Goal: Check status: Check status

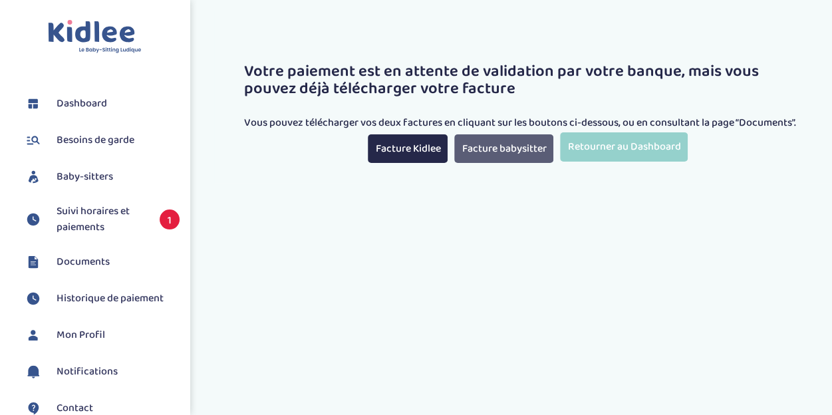
click at [520, 148] on link "Facture babysitter" at bounding box center [503, 148] width 99 height 29
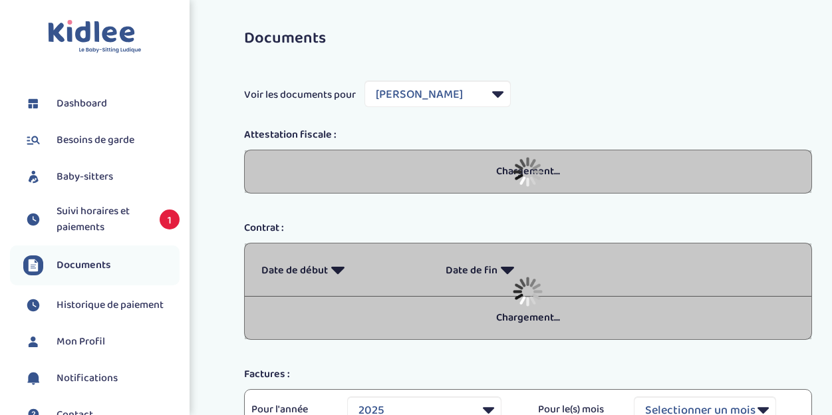
select select "18764"
select select "2025"
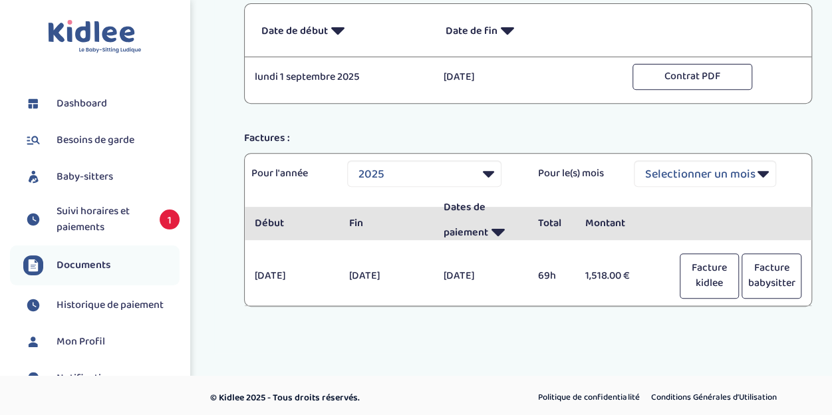
scroll to position [241, 0]
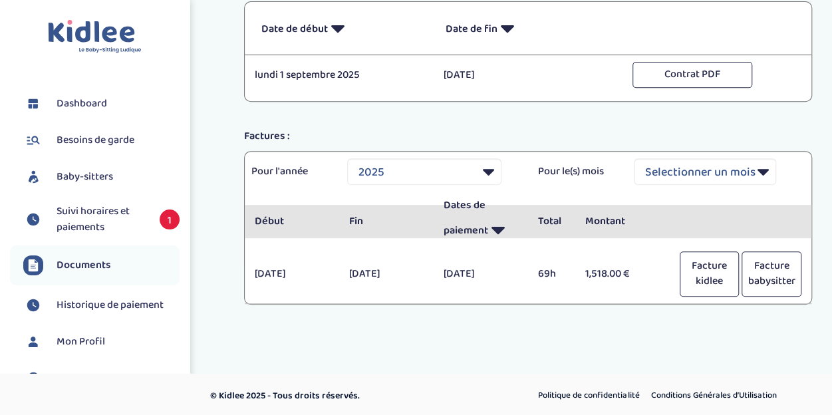
click at [109, 219] on span "Suivi horaires et paiements" at bounding box center [102, 219] width 90 height 32
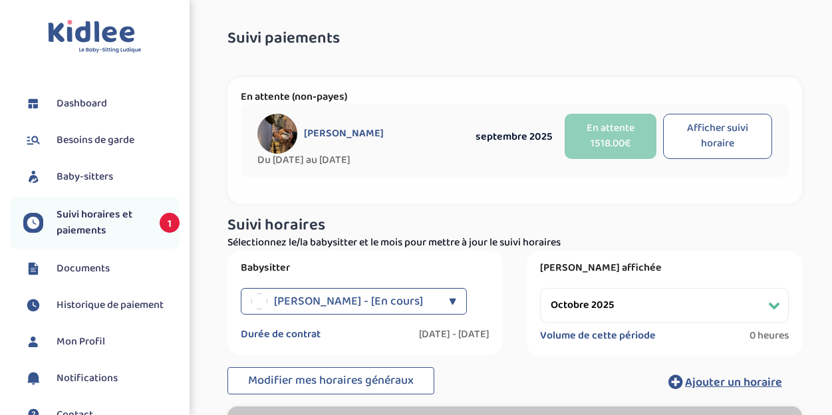
select select "octobre 2025"
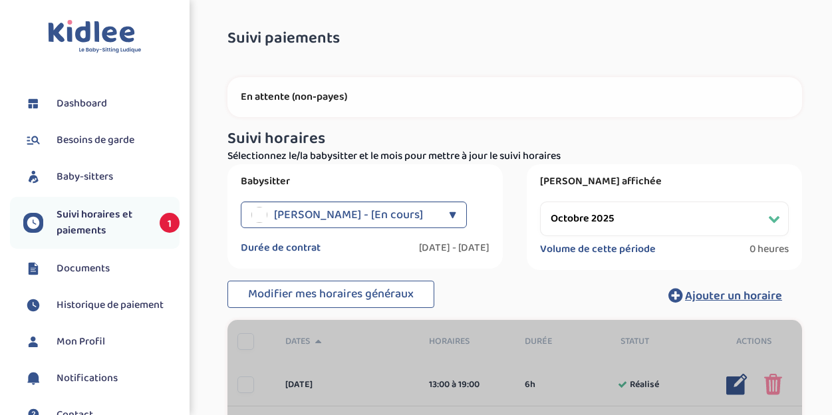
select select "octobre 2025"
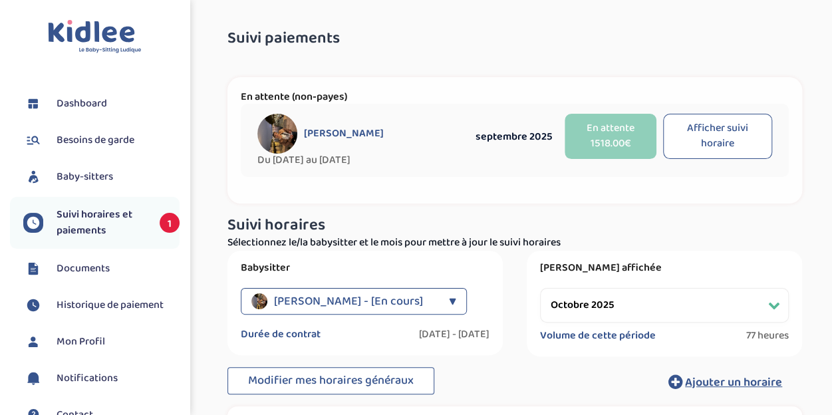
click at [98, 102] on span "Dashboard" at bounding box center [82, 104] width 51 height 16
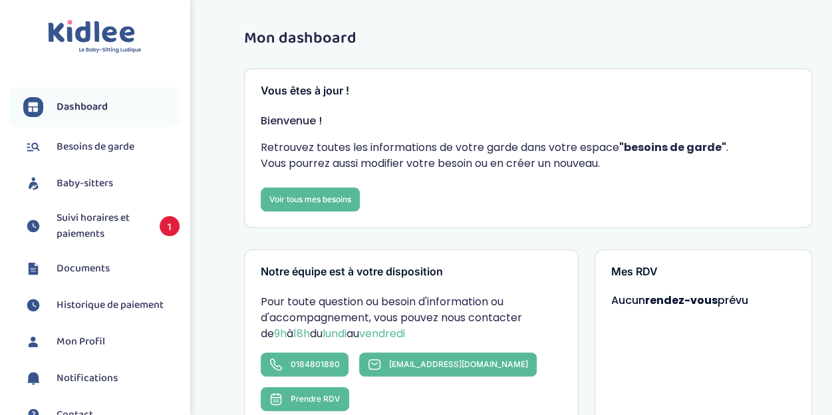
click at [99, 227] on span "Suivi horaires et paiements" at bounding box center [102, 226] width 90 height 32
click at [98, 227] on span "Suivi horaires et paiements" at bounding box center [102, 226] width 90 height 32
click at [165, 222] on span "1" at bounding box center [170, 226] width 20 height 20
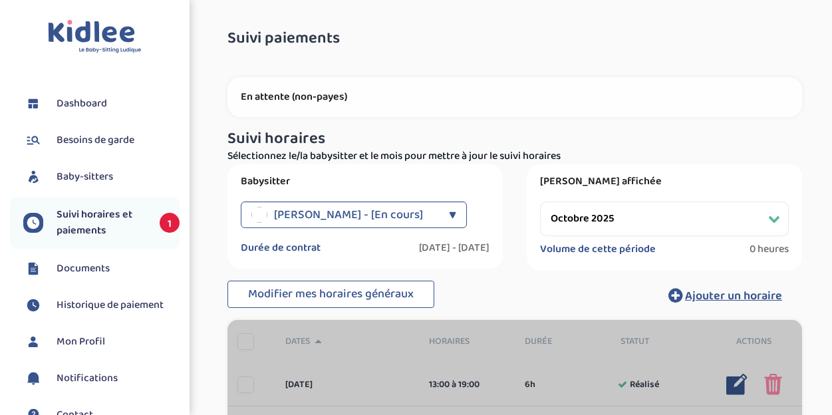
select select "octobre 2025"
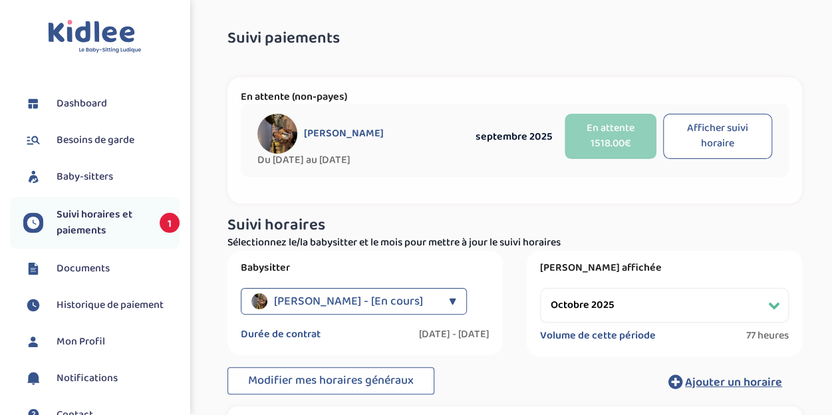
click at [162, 311] on span "Historique de paiement" at bounding box center [110, 305] width 107 height 16
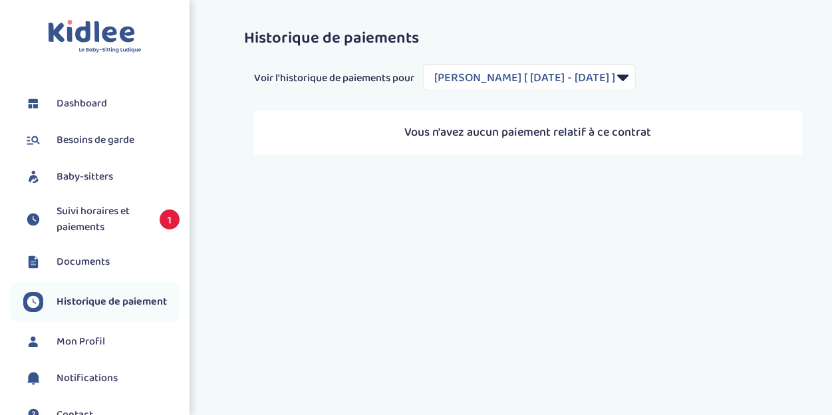
select select "2086"
click at [108, 213] on span "Suivi horaires et paiements" at bounding box center [102, 219] width 90 height 32
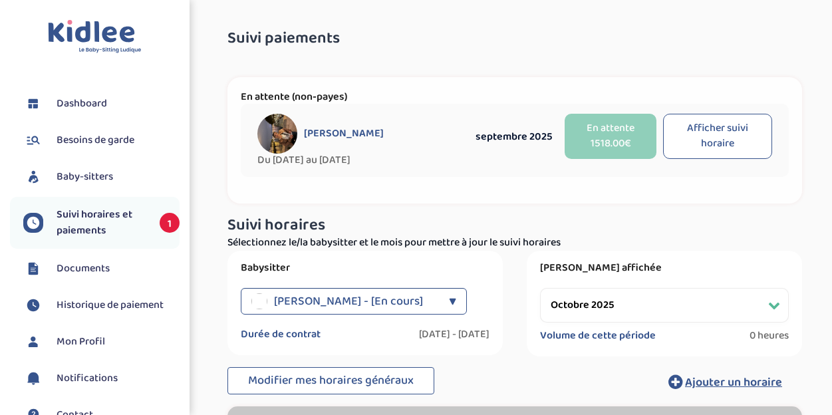
select select "octobre 2025"
